Goal: Find specific page/section: Find specific page/section

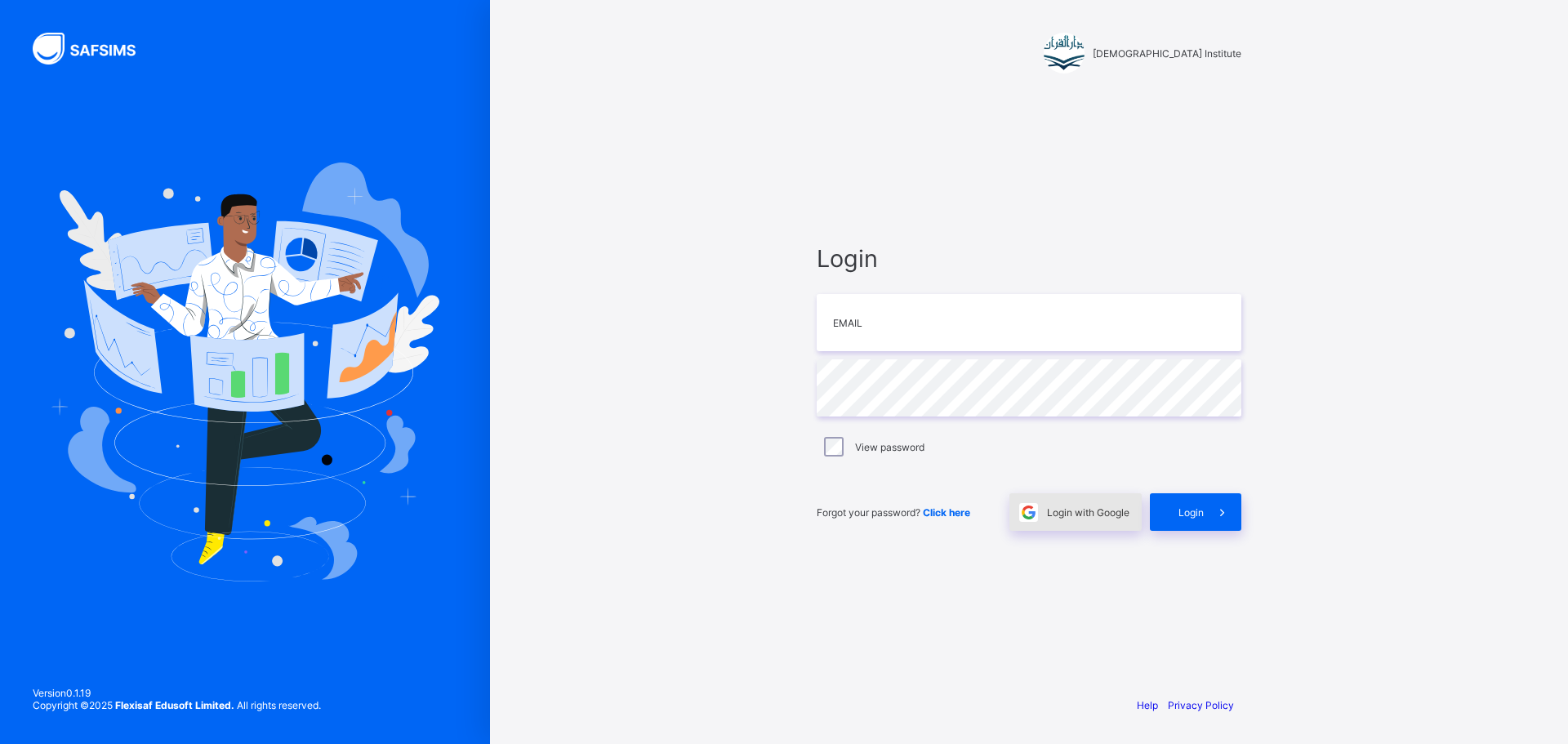
click at [1039, 512] on span at bounding box center [1028, 512] width 37 height 37
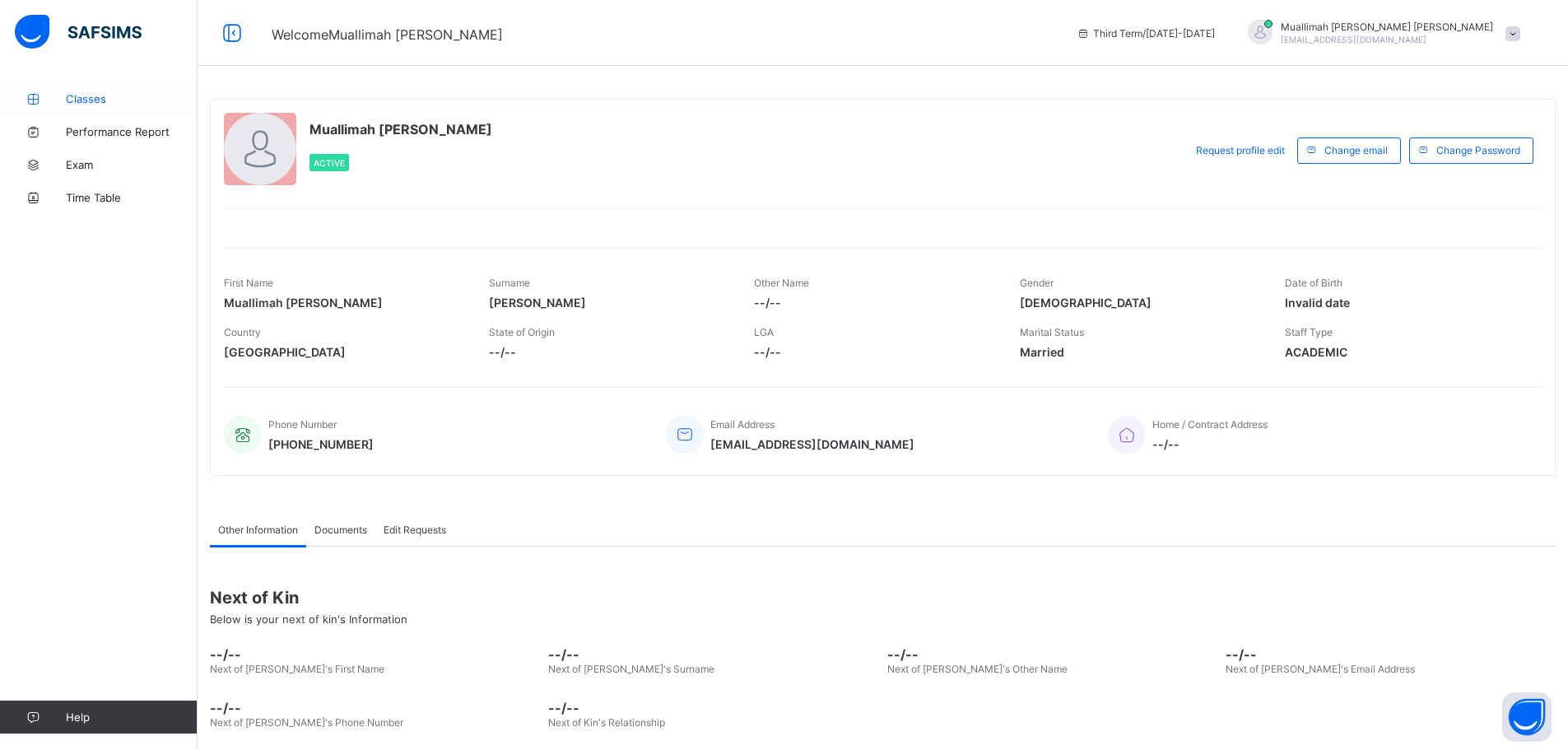
click at [108, 101] on span "Classes" at bounding box center [132, 98] width 132 height 13
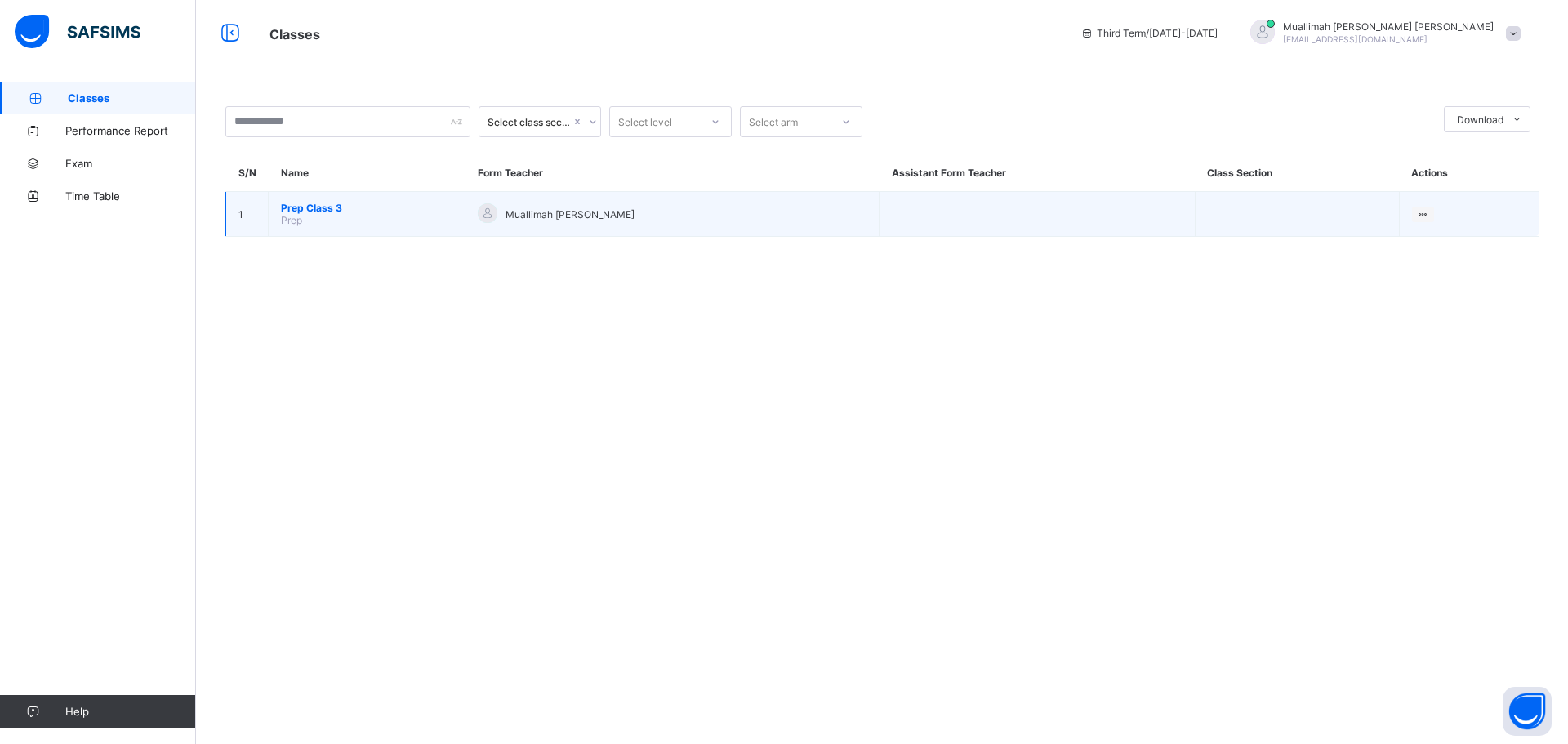
click at [348, 207] on span "Prep Class 3" at bounding box center [366, 208] width 172 height 12
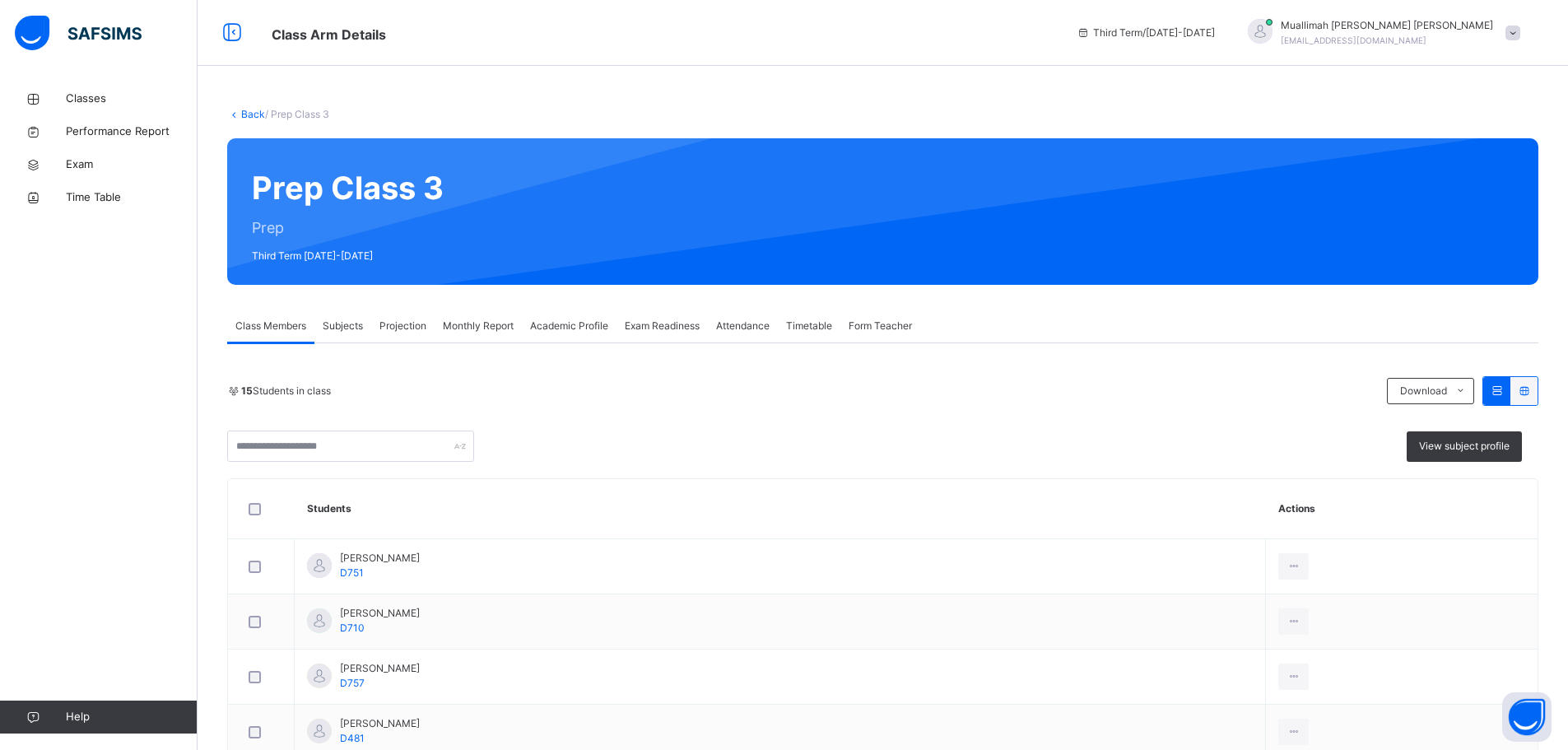
scroll to position [656, 0]
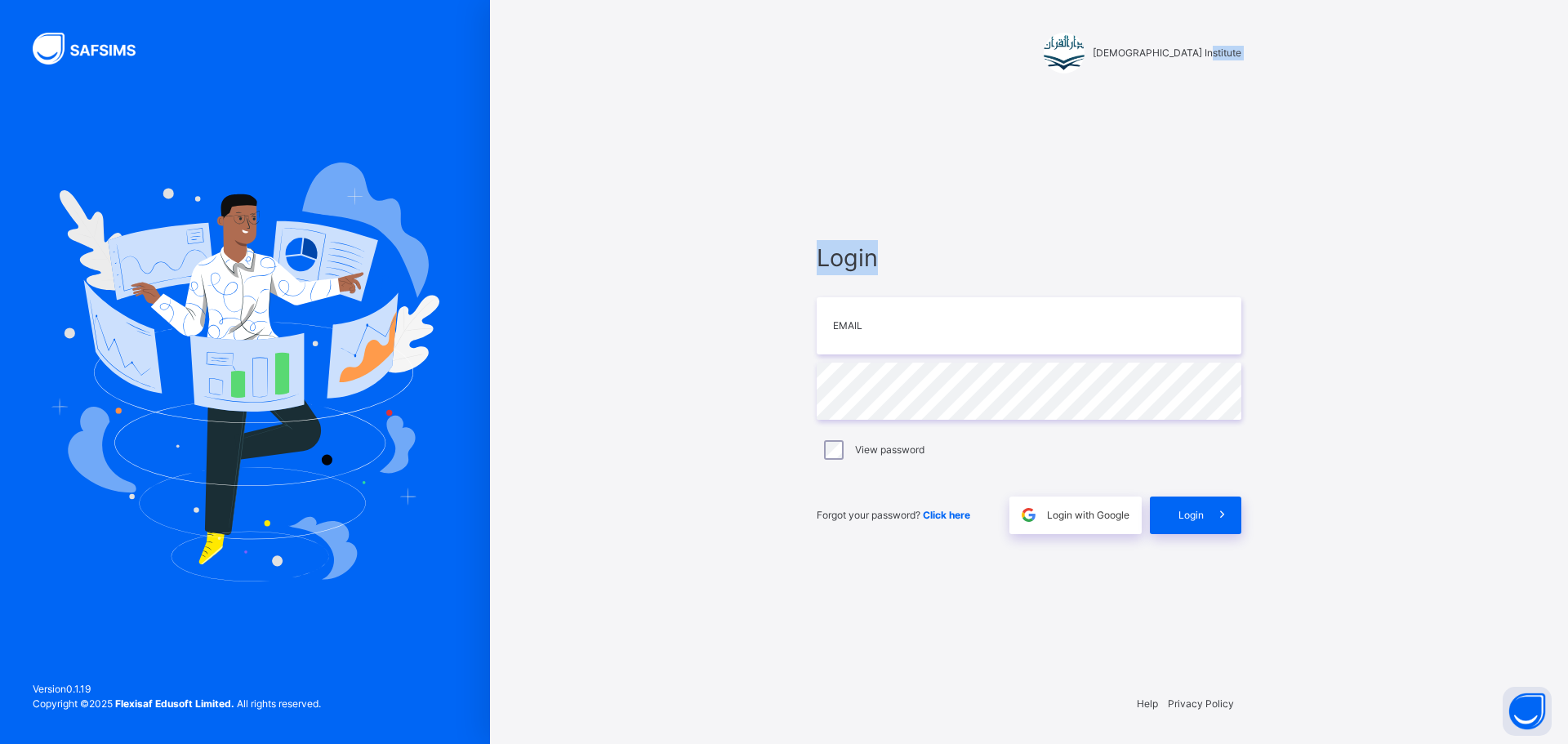
drag, startPoint x: 311, startPoint y: 733, endPoint x: 1552, endPoint y: -85, distance: 1486.3
click at [1552, 0] on html "Darul Quran Institute Login Email Password View password Forgot your password? …" at bounding box center [784, 372] width 1568 height 744
